Goal: Task Accomplishment & Management: Use online tool/utility

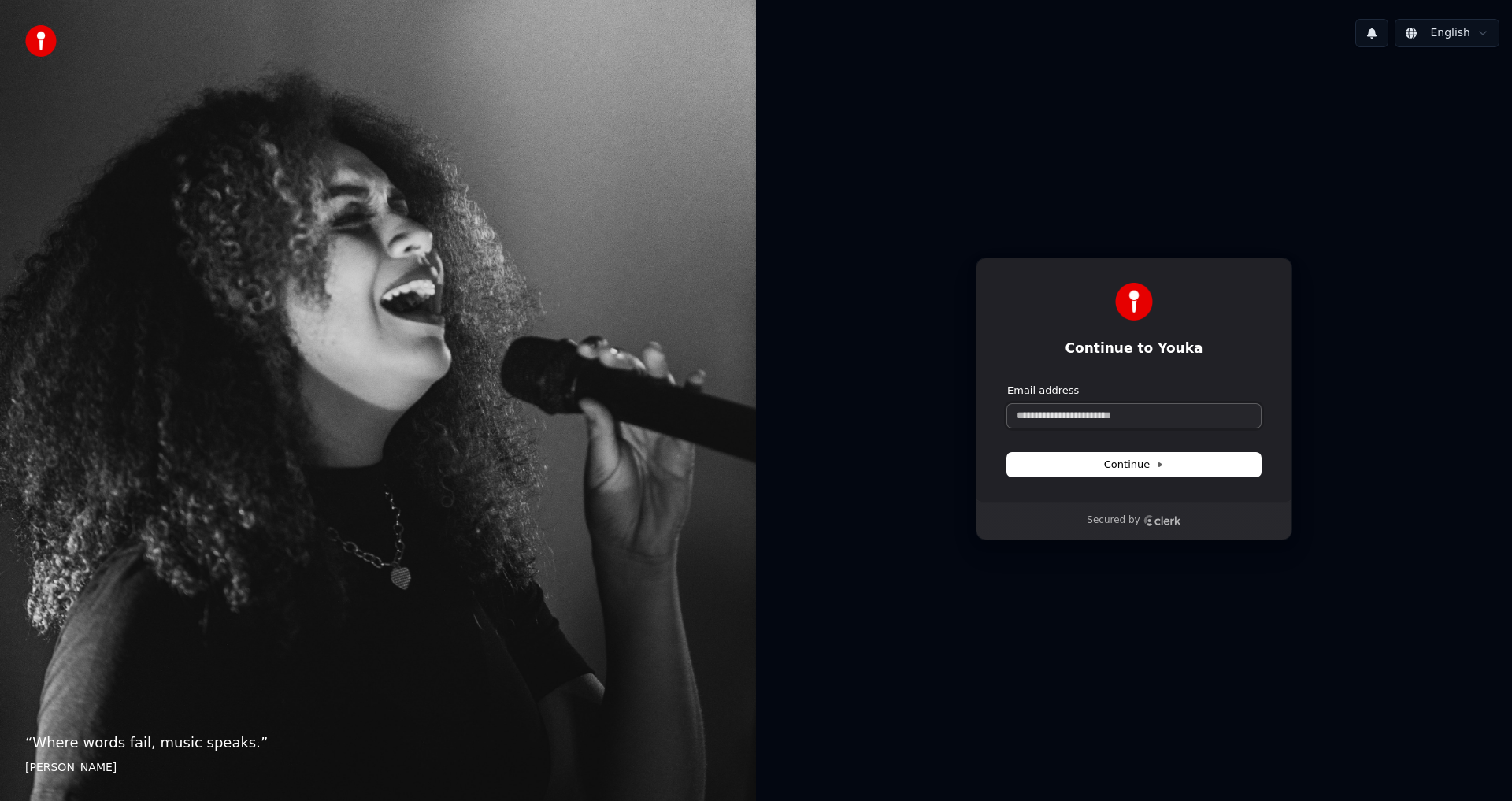
click at [1064, 414] on input "Email address" at bounding box center [1134, 415] width 253 height 24
click at [1007, 384] on button "submit" at bounding box center [1007, 384] width 0 height 0
type input "**********"
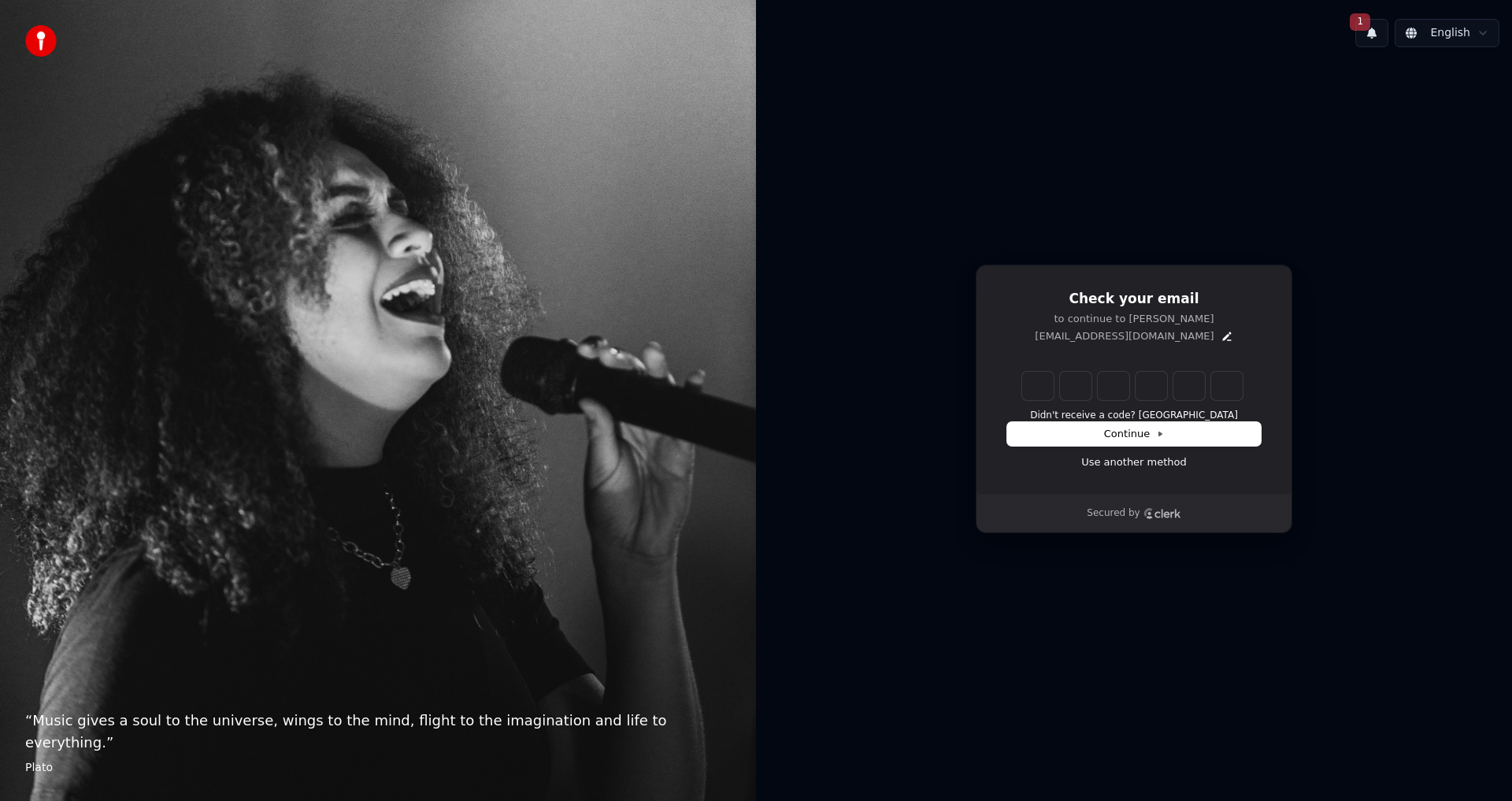
type input "******"
type input "*"
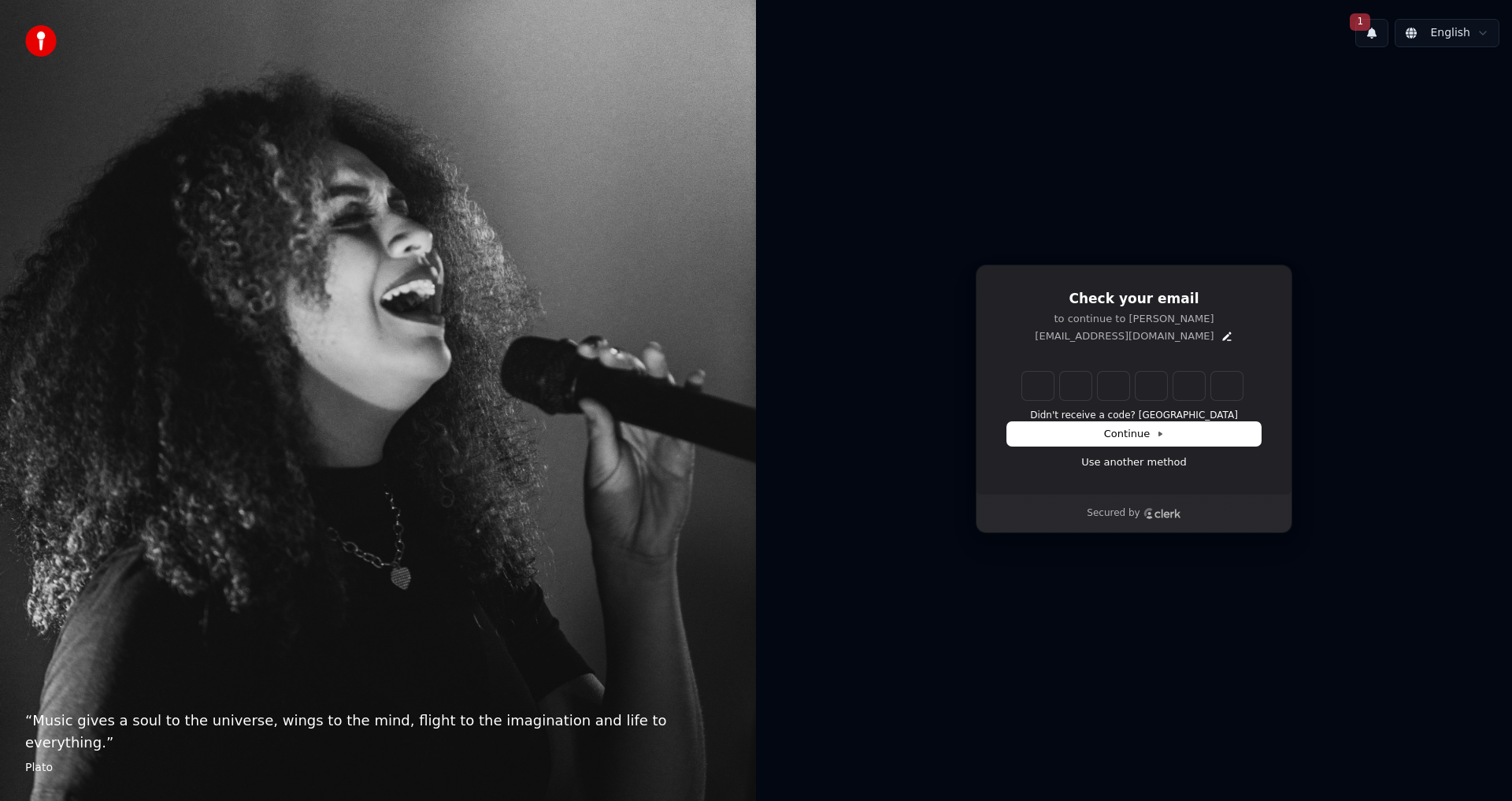
type input "*"
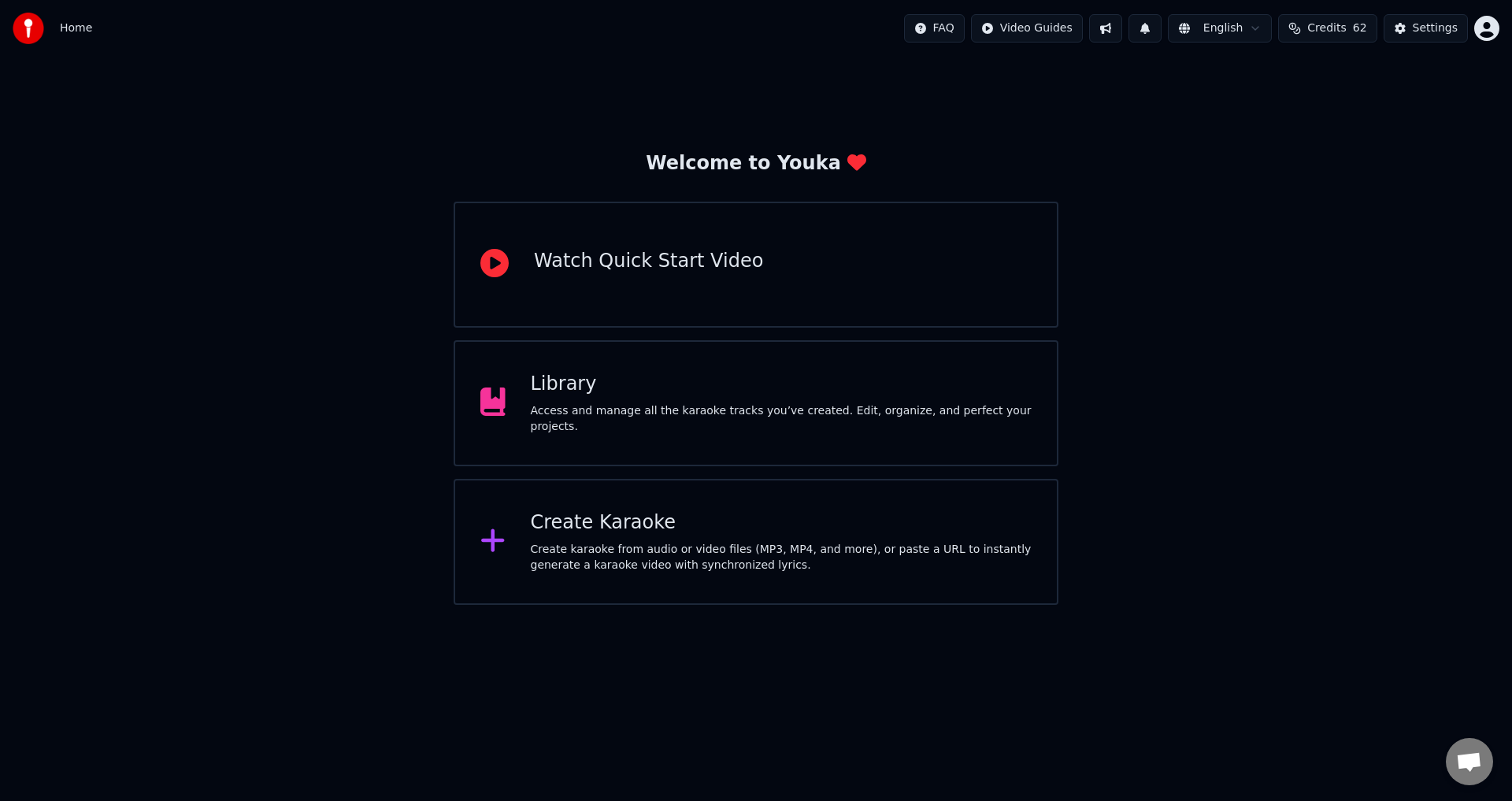
click at [632, 419] on div "Access and manage all the karaoke tracks you’ve created. Edit, organize, and pe…" at bounding box center [781, 418] width 502 height 31
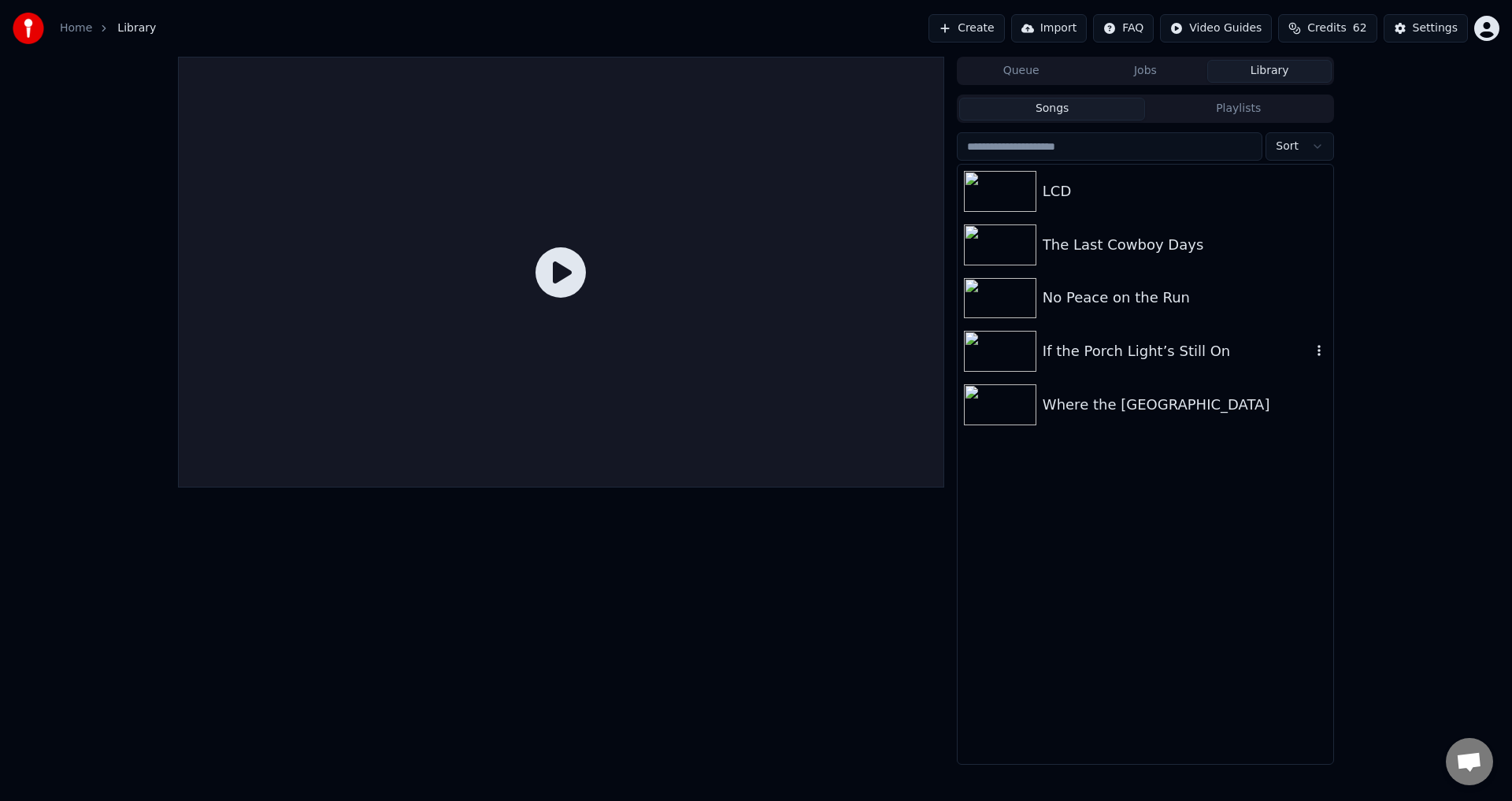
click at [1069, 355] on div "If the Porch Light’s Still On" at bounding box center [1177, 350] width 269 height 22
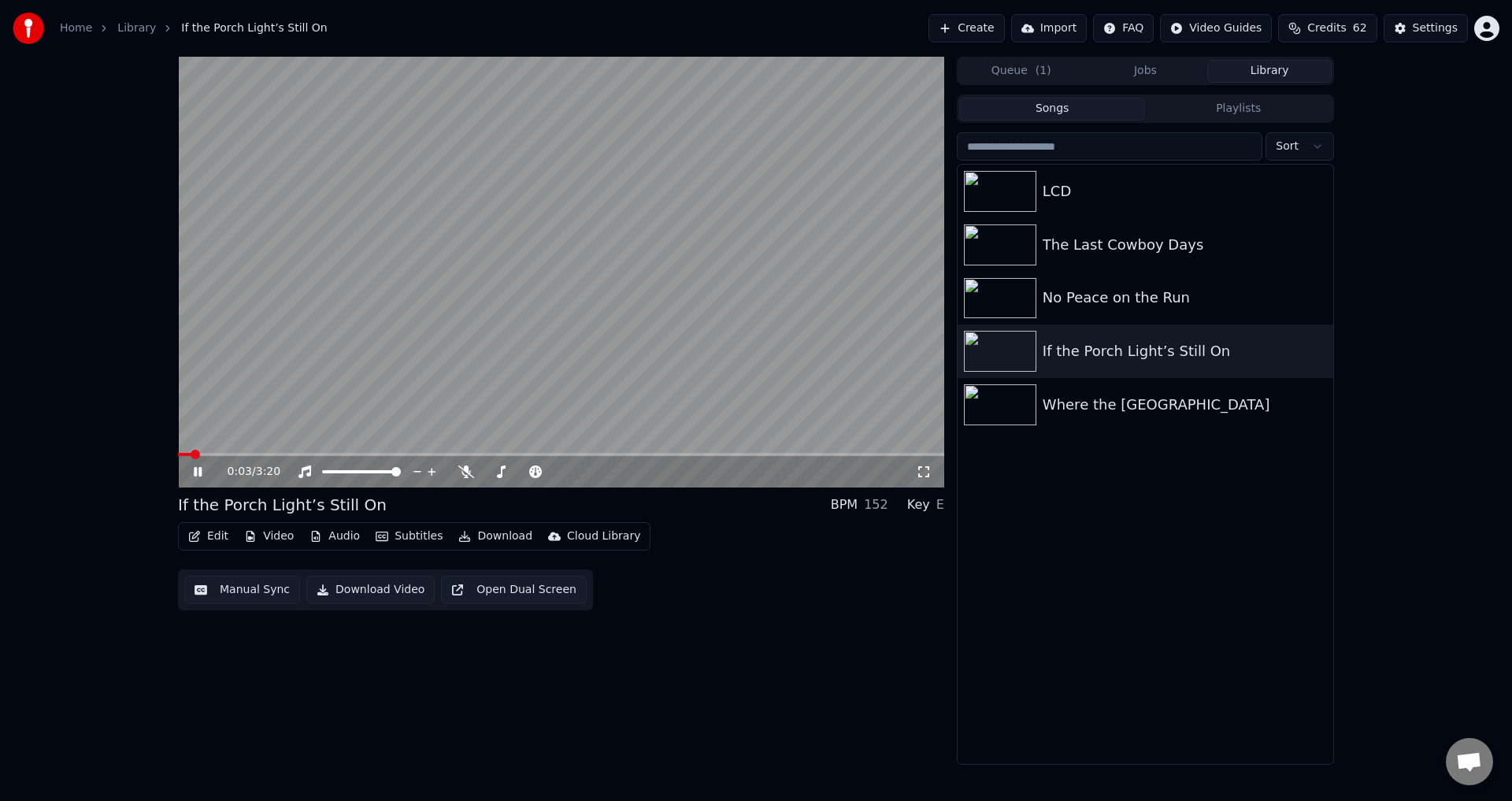
click at [197, 472] on icon at bounding box center [197, 471] width 8 height 10
click at [218, 540] on button "Edit" at bounding box center [208, 536] width 52 height 22
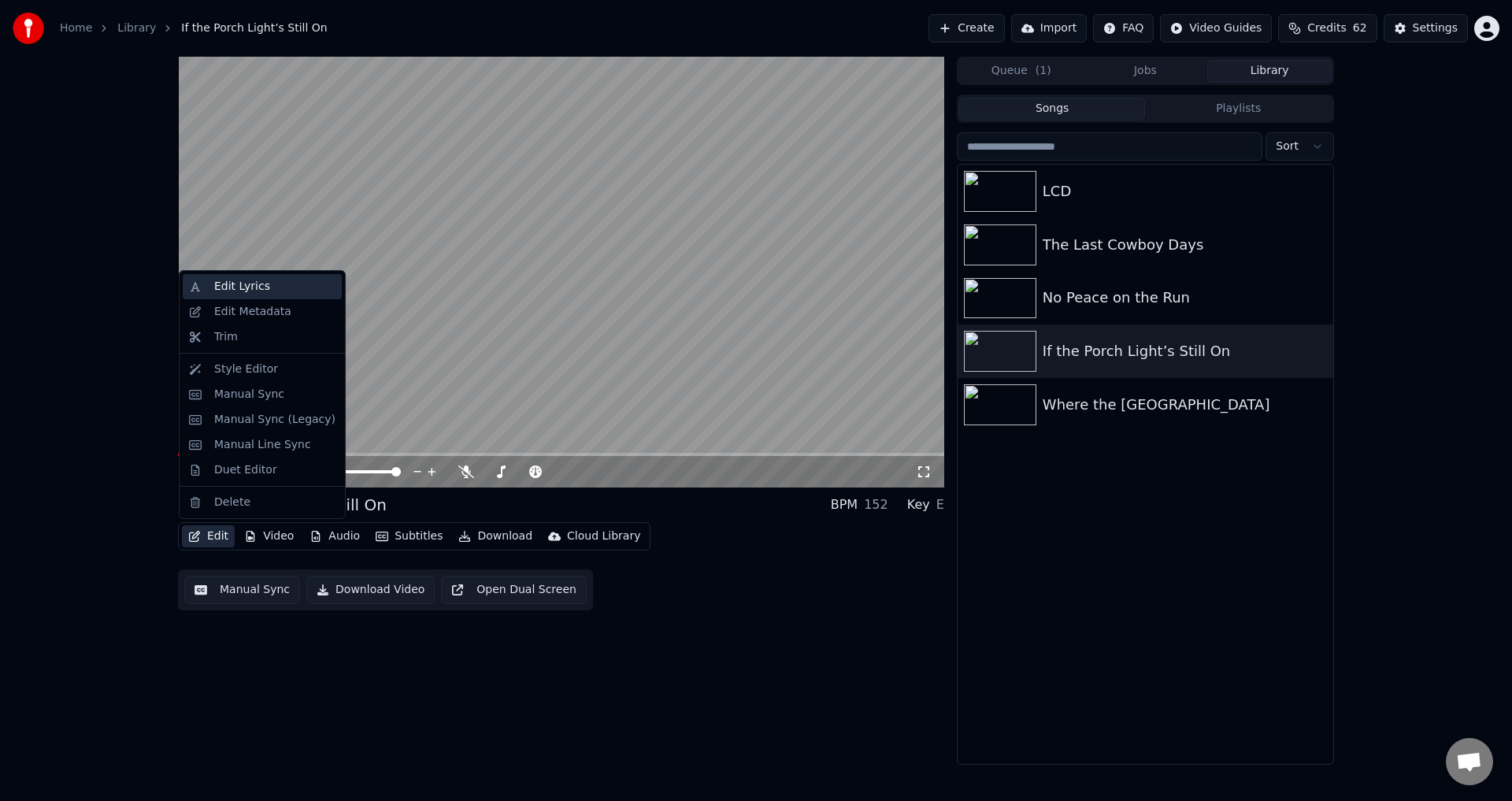
click at [235, 282] on div "Edit Lyrics" at bounding box center [242, 287] width 56 height 16
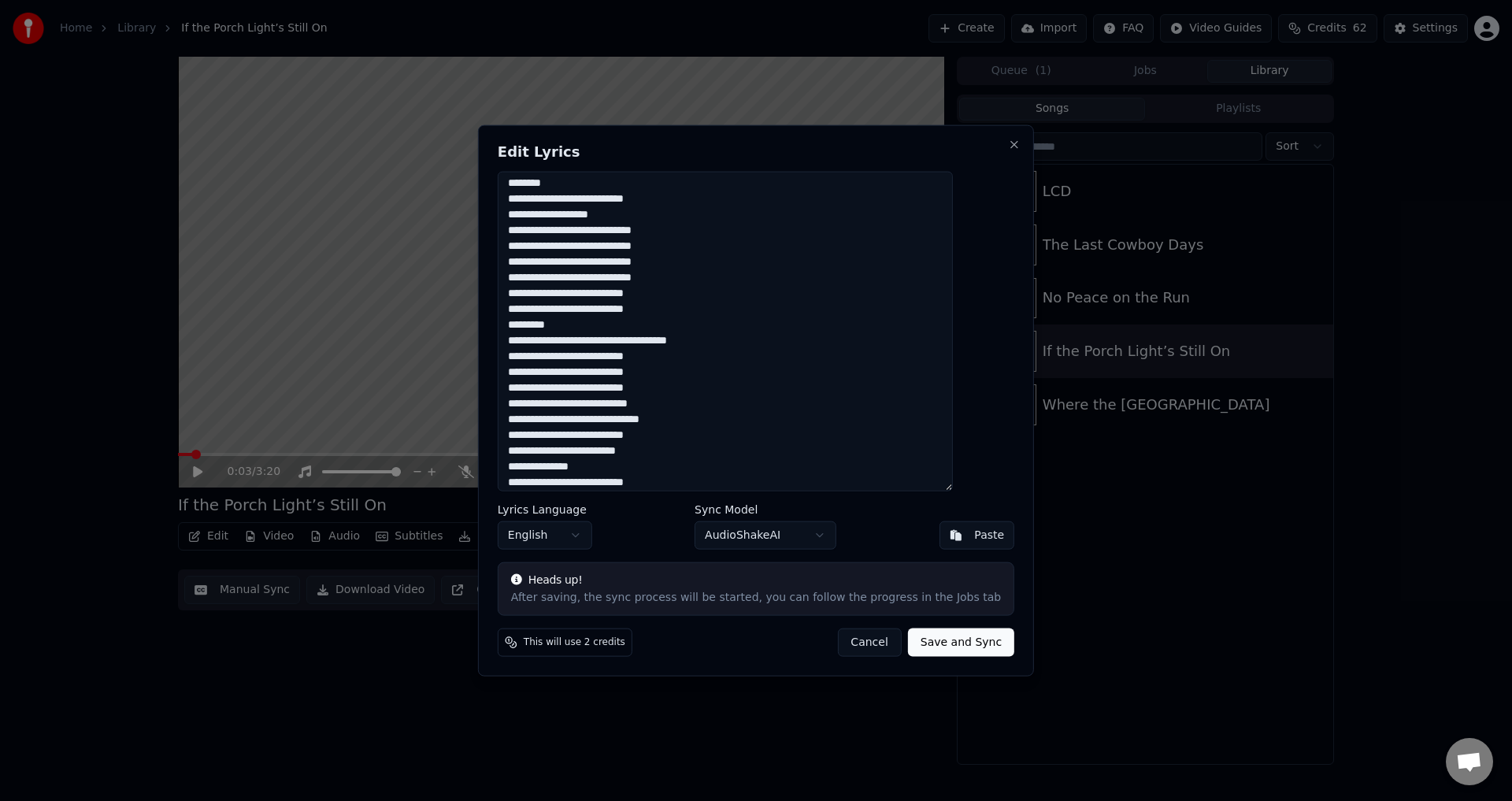
scroll to position [480, 0]
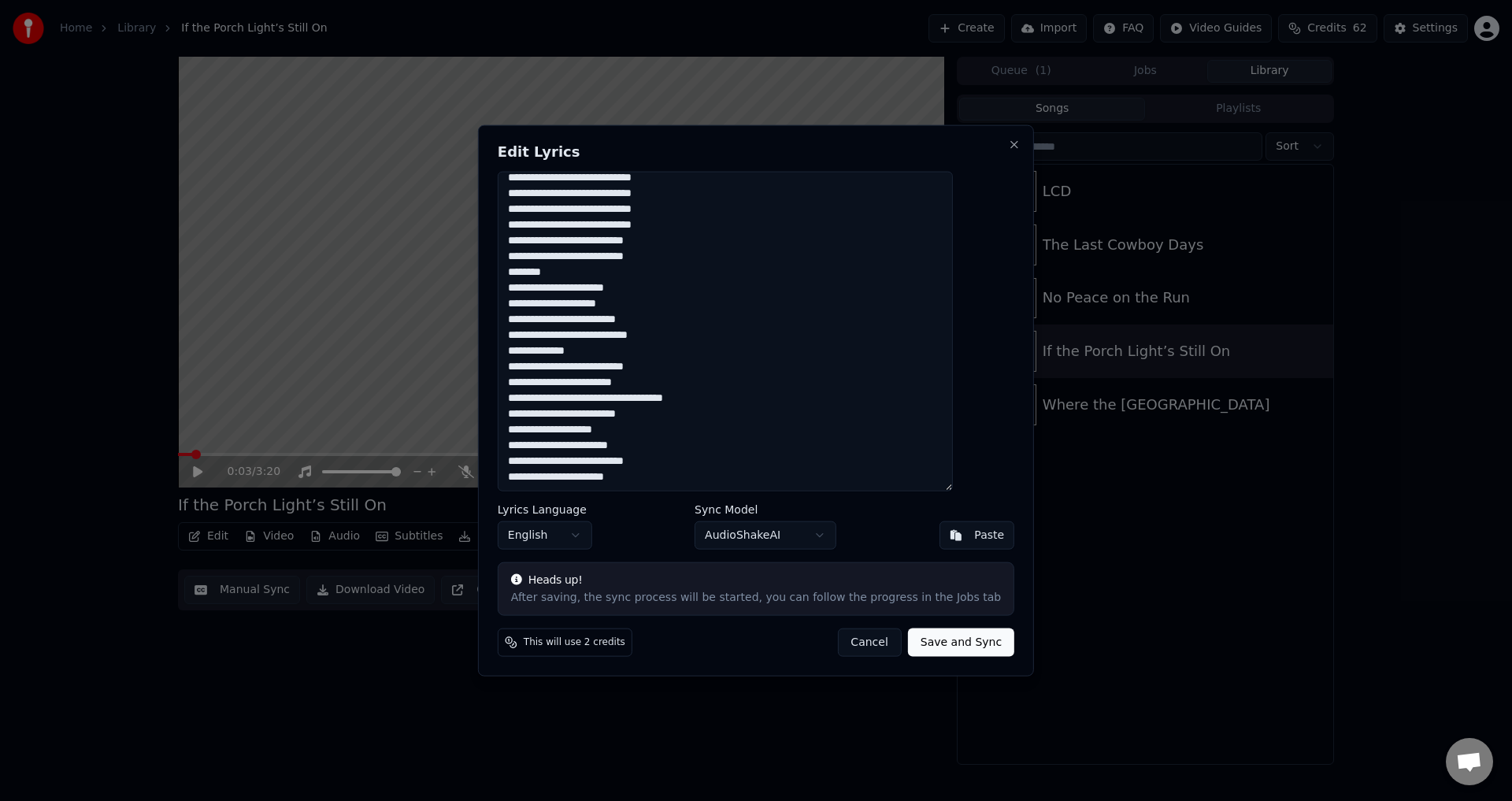
drag, startPoint x: 532, startPoint y: 177, endPoint x: 806, endPoint y: 522, distance: 440.6
click at [806, 522] on div "Edit Lyrics Lyrics Language English Sync Model AudioShakeAI Paste Heads up! Aft…" at bounding box center [756, 401] width 556 height 552
drag, startPoint x: 865, startPoint y: 650, endPoint x: 875, endPoint y: 651, distance: 10.0
click at [866, 649] on button "Cancel" at bounding box center [868, 643] width 64 height 29
